Goal: Navigation & Orientation: Find specific page/section

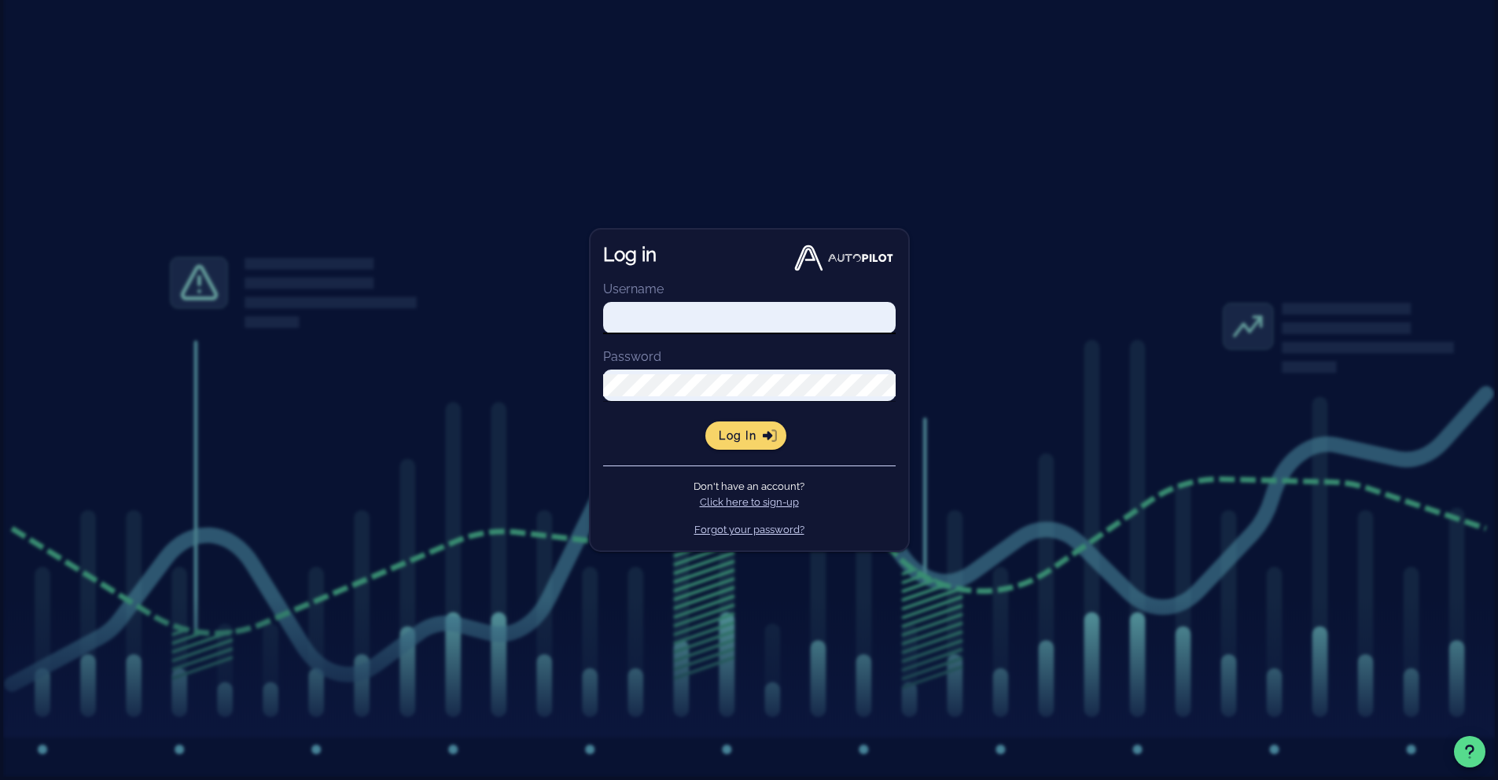
click at [699, 322] on input "Username" at bounding box center [749, 318] width 293 height 22
type input "[PERSON_NAME][EMAIL_ADDRESS][PERSON_NAME][DOMAIN_NAME]"
click at [705, 422] on button "Log in" at bounding box center [745, 436] width 81 height 28
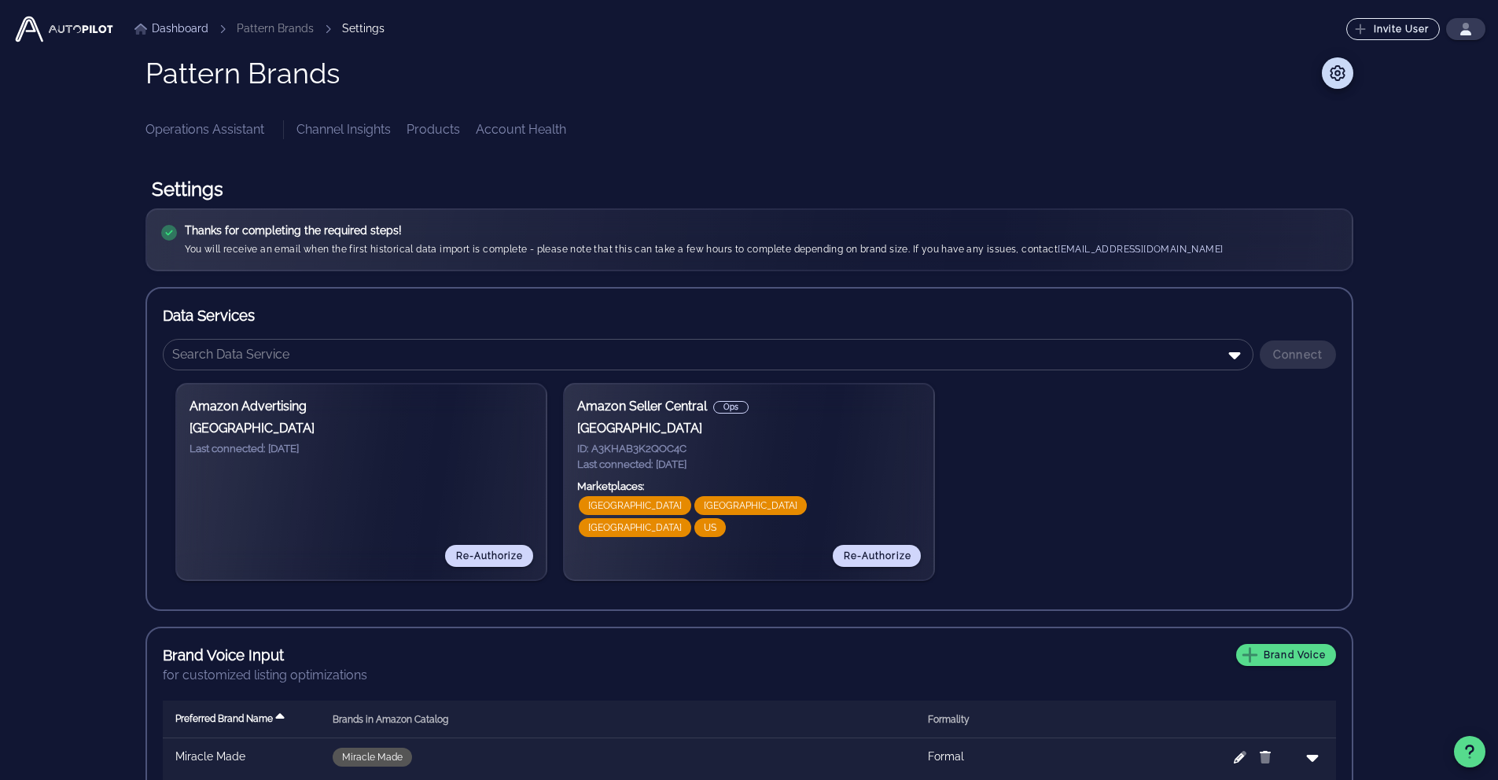
click at [421, 133] on link "Products" at bounding box center [433, 129] width 53 height 19
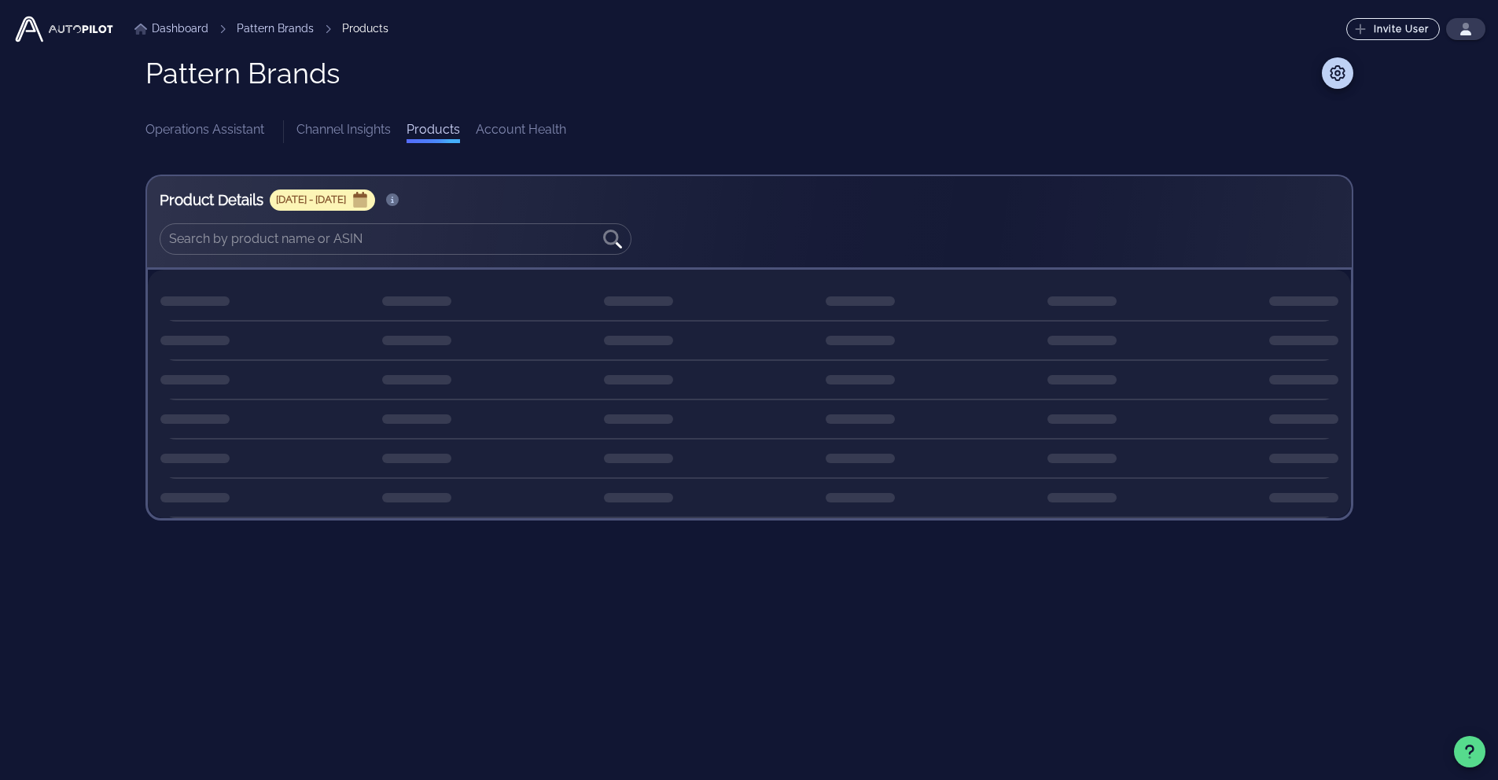
click at [349, 134] on link "Channel Insights" at bounding box center [344, 131] width 94 height 23
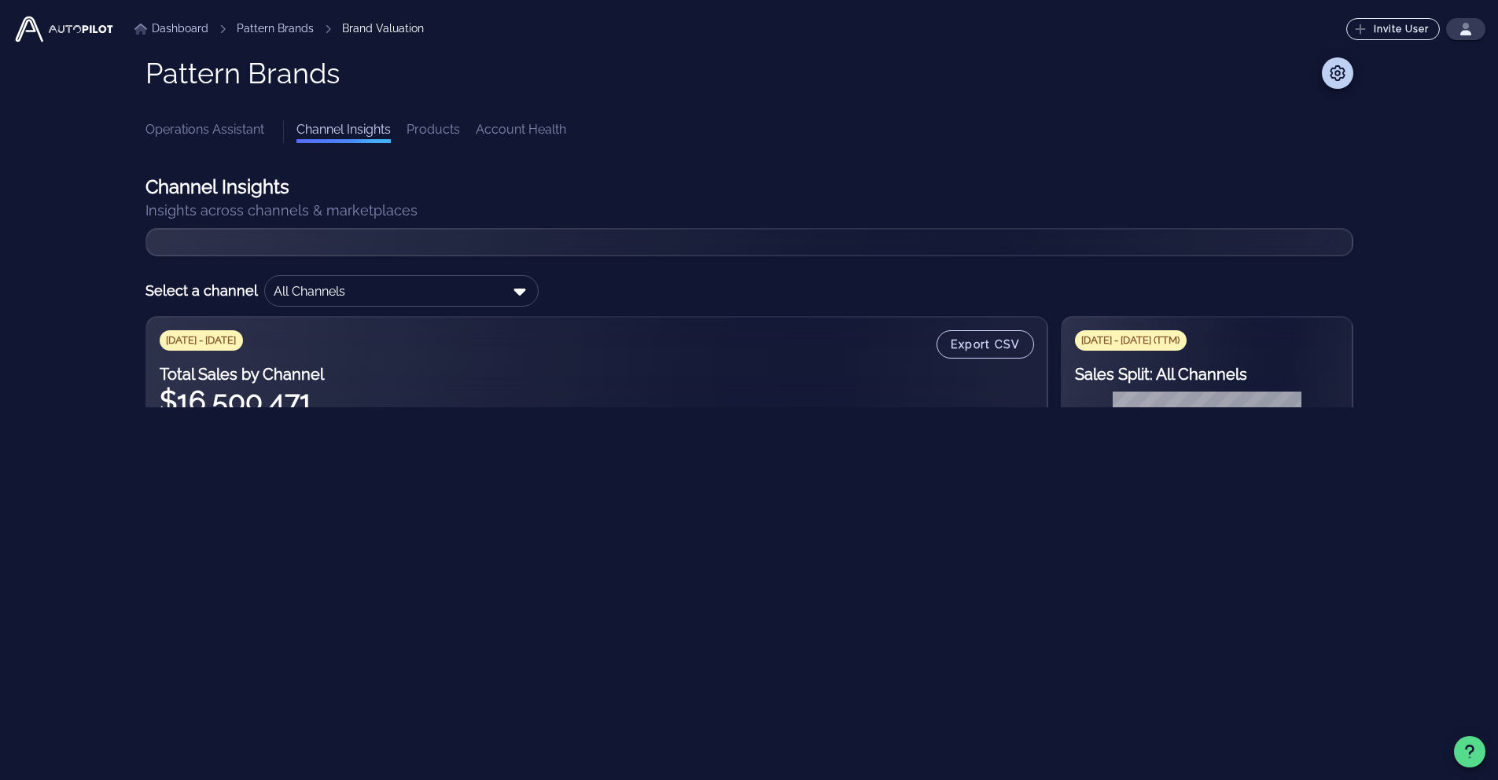
click at [514, 136] on link "Account Health" at bounding box center [521, 131] width 90 height 23
